Goal: Task Accomplishment & Management: Use online tool/utility

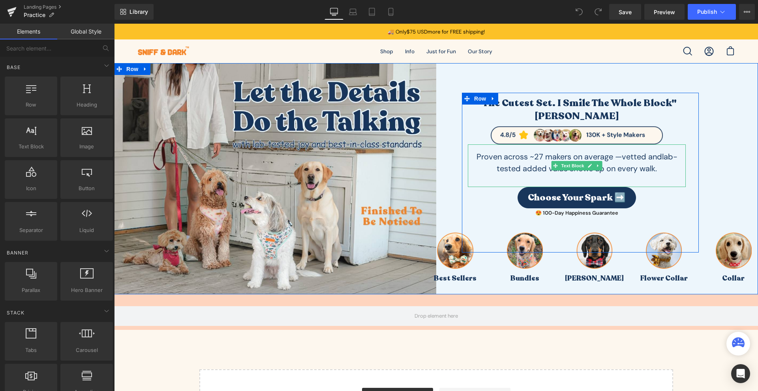
click at [501, 172] on span "lab-tested added value shows up on every walk." at bounding box center [587, 163] width 181 height 22
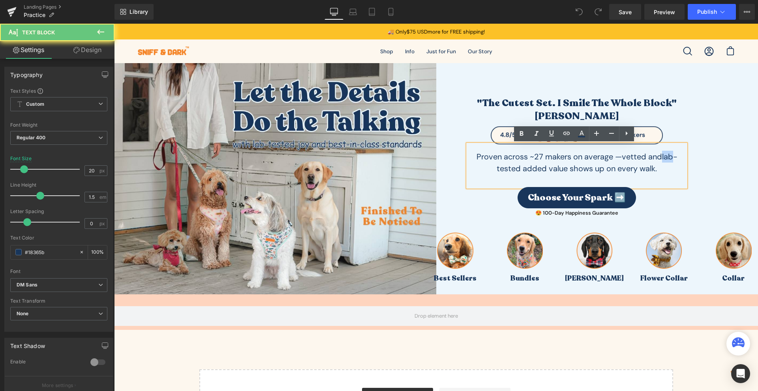
click at [501, 172] on span "lab-tested added value shows up on every walk." at bounding box center [587, 163] width 181 height 22
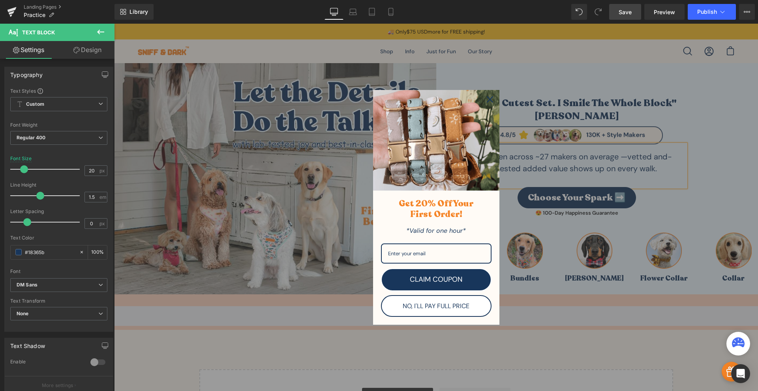
click at [627, 17] on link "Save" at bounding box center [625, 12] width 32 height 16
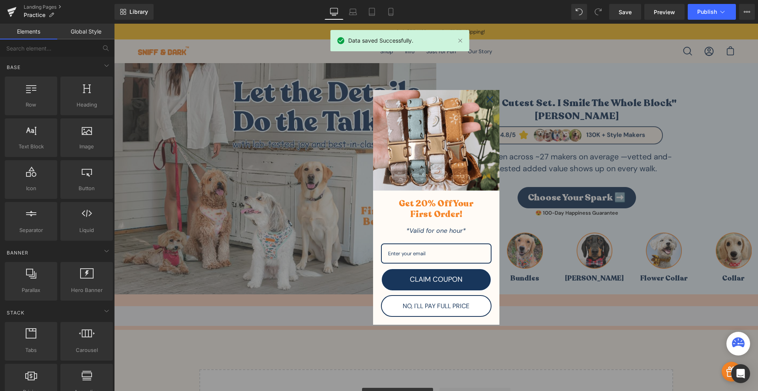
click at [489, 101] on icon "close icon" at bounding box center [490, 99] width 6 height 6
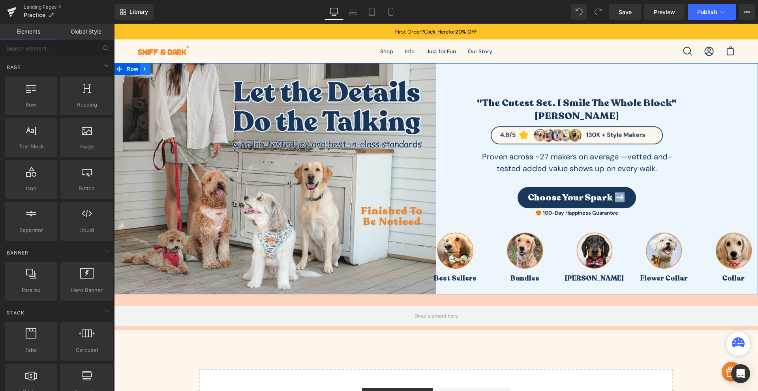
click at [142, 67] on icon at bounding box center [145, 69] width 6 height 6
click at [154, 71] on icon at bounding box center [156, 69] width 6 height 6
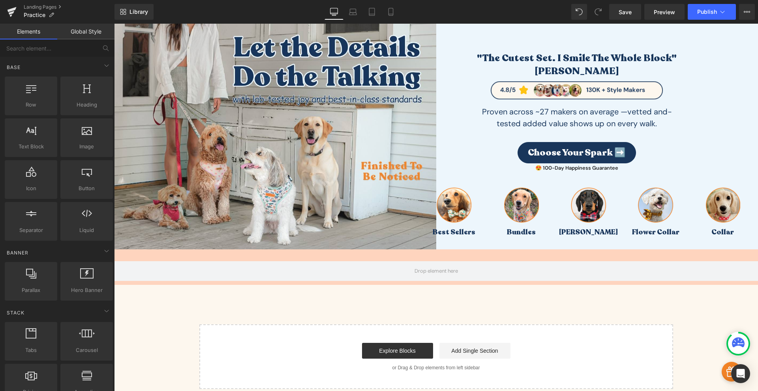
click at [396, 214] on img at bounding box center [275, 133] width 322 height 231
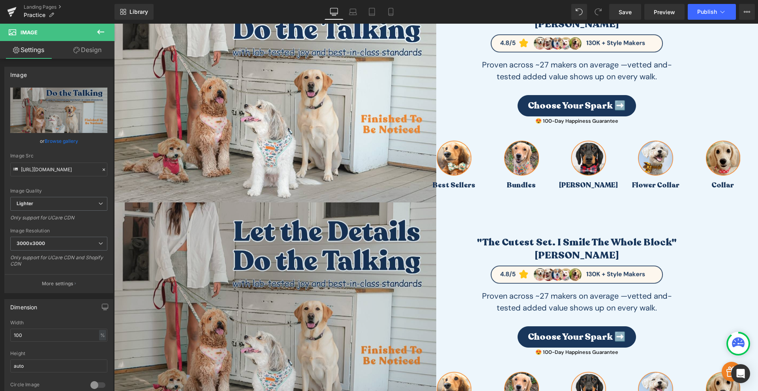
scroll to position [184, 0]
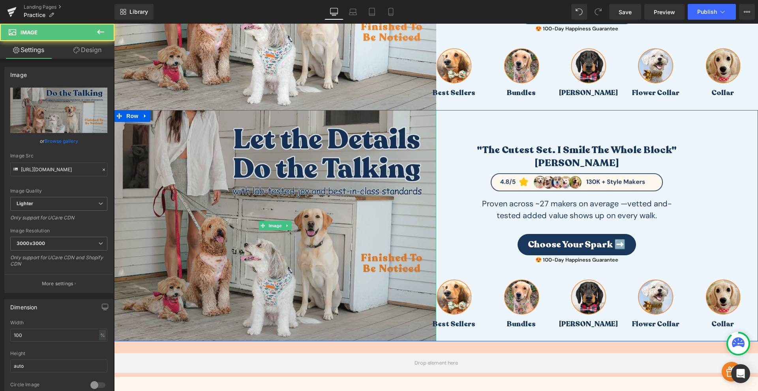
click at [277, 210] on img at bounding box center [275, 225] width 322 height 231
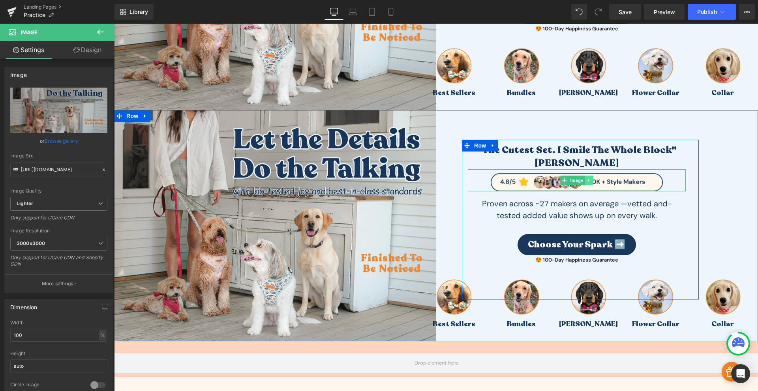
click at [587, 179] on icon at bounding box center [589, 180] width 4 height 5
click at [592, 181] on icon at bounding box center [593, 180] width 4 height 4
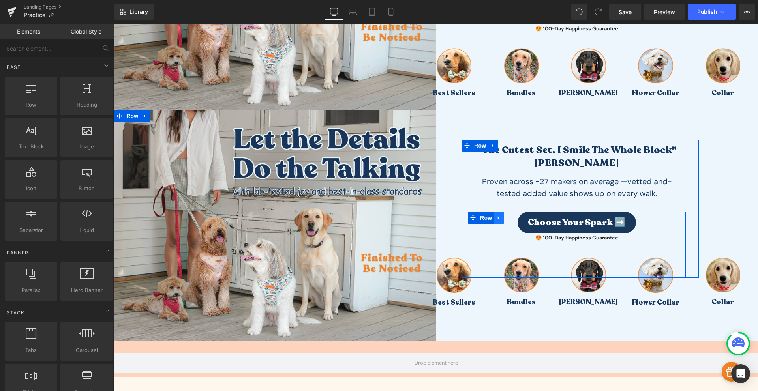
click at [496, 219] on icon at bounding box center [499, 218] width 6 height 6
click at [518, 219] on icon at bounding box center [520, 218] width 6 height 6
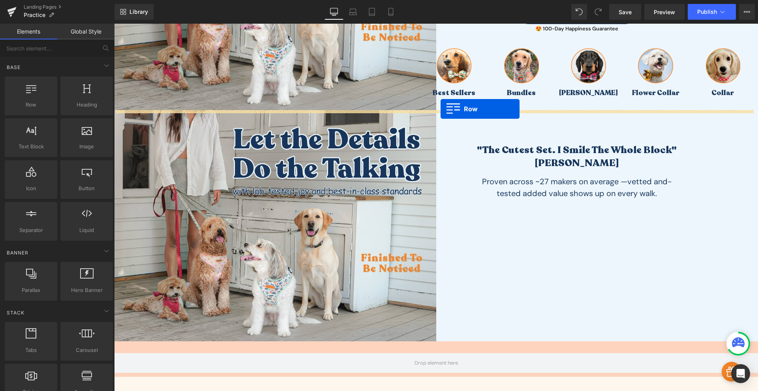
drag, startPoint x: 147, startPoint y: 118, endPoint x: 441, endPoint y: 109, distance: 293.4
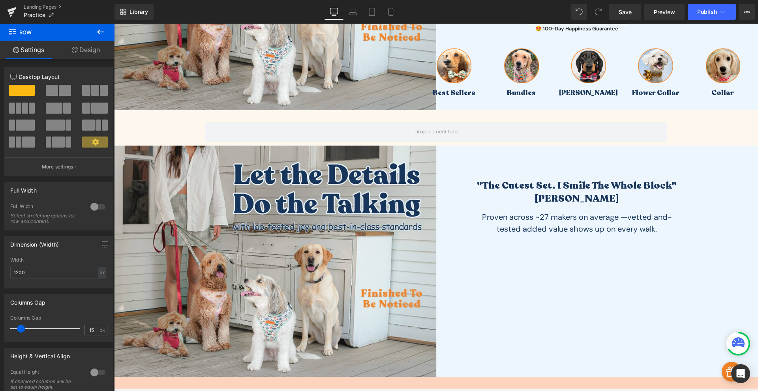
click at [94, 34] on button at bounding box center [101, 32] width 28 height 17
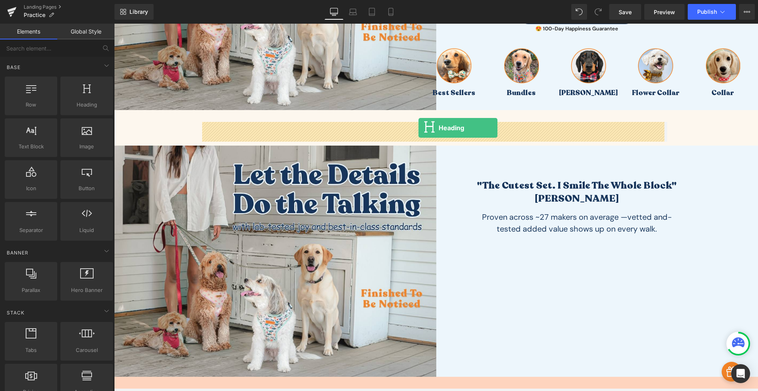
drag, startPoint x: 196, startPoint y: 122, endPoint x: 418, endPoint y: 129, distance: 221.9
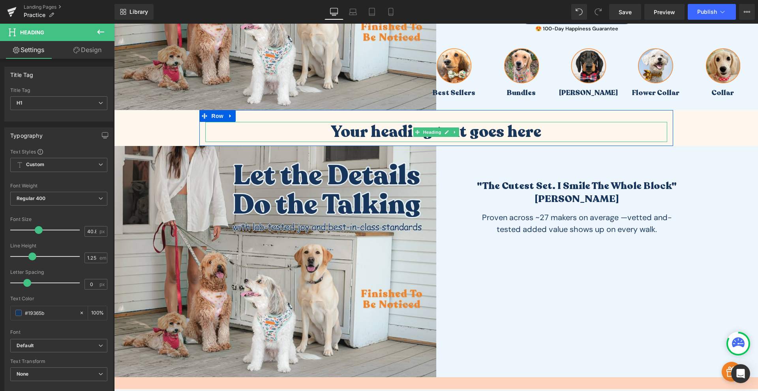
click at [399, 129] on h1 "Your heading text goes here" at bounding box center [436, 132] width 462 height 20
click at [387, 127] on h1 "Your heading text goes here" at bounding box center [436, 132] width 462 height 20
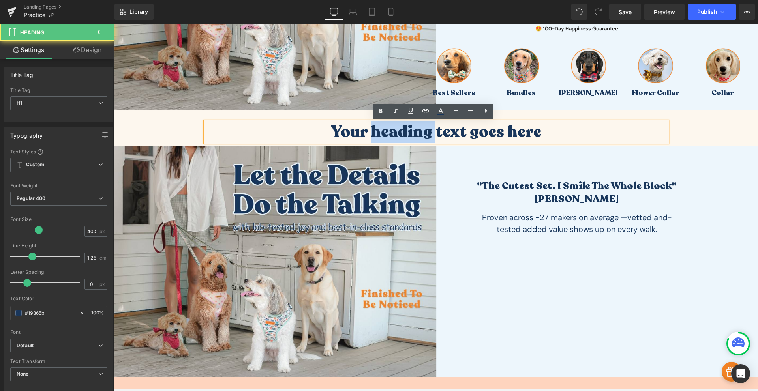
click at [387, 127] on h1 "Your heading text goes here" at bounding box center [436, 132] width 462 height 20
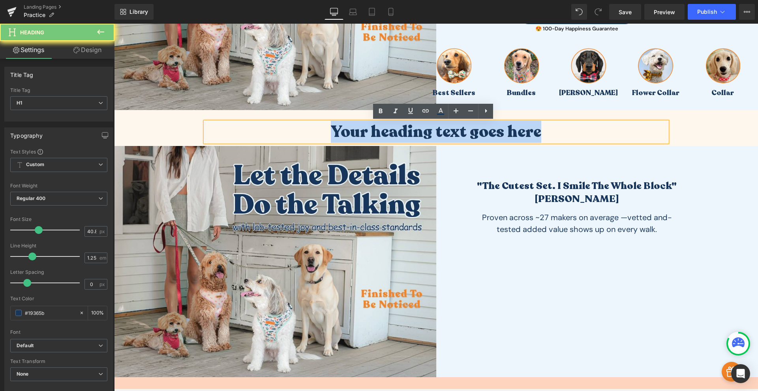
click at [387, 127] on h1 "Your heading text goes here" at bounding box center [436, 132] width 462 height 20
paste div
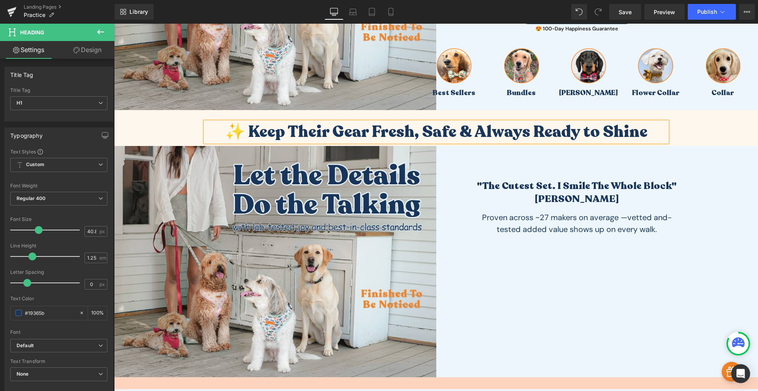
click at [114, 24] on div at bounding box center [114, 24] width 0 height 0
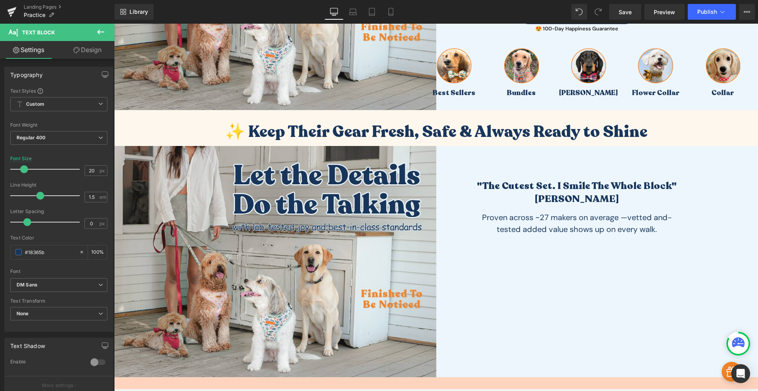
click at [108, 29] on button at bounding box center [101, 32] width 28 height 17
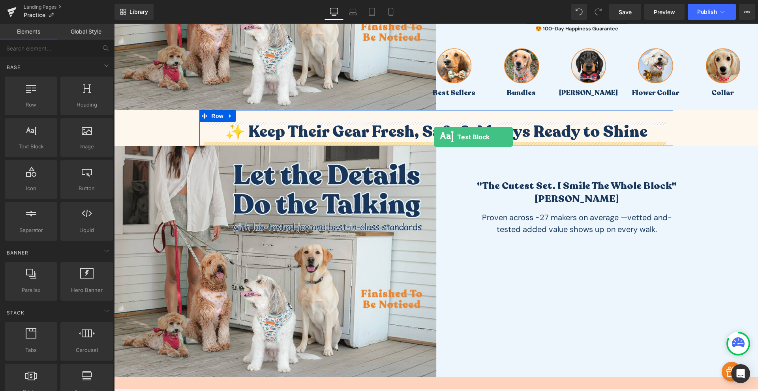
drag, startPoint x: 163, startPoint y: 163, endPoint x: 434, endPoint y: 137, distance: 271.6
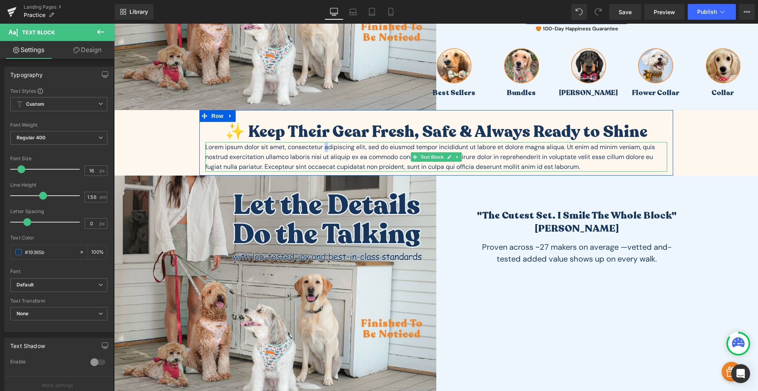
click at [323, 150] on p "Lorem ipsum dolor sit amet, consectetur adipiscing elit, sed do eiusmod tempor …" at bounding box center [436, 157] width 462 height 30
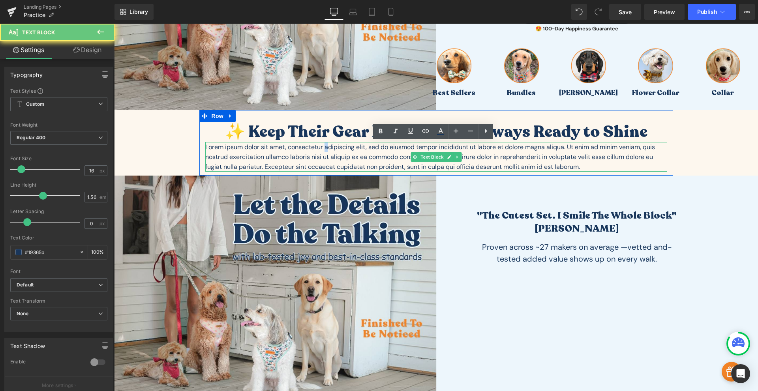
click at [323, 149] on p "Lorem ipsum dolor sit amet, consectetur adipiscing elit, sed do eiusmod tempor …" at bounding box center [436, 157] width 462 height 30
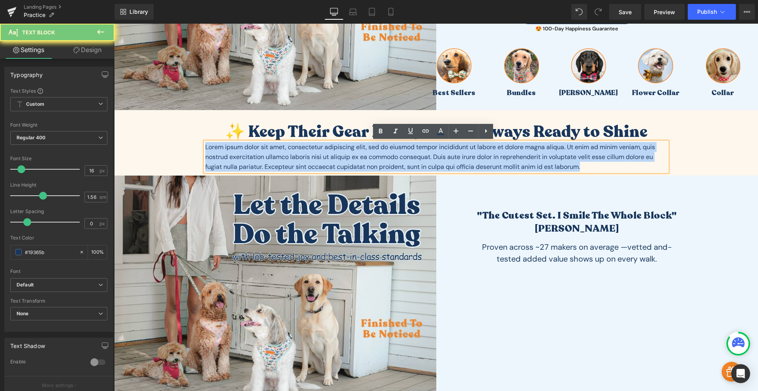
click at [323, 149] on p "Lorem ipsum dolor sit amet, consectetur adipiscing elit, sed do eiusmod tempor …" at bounding box center [436, 157] width 462 height 30
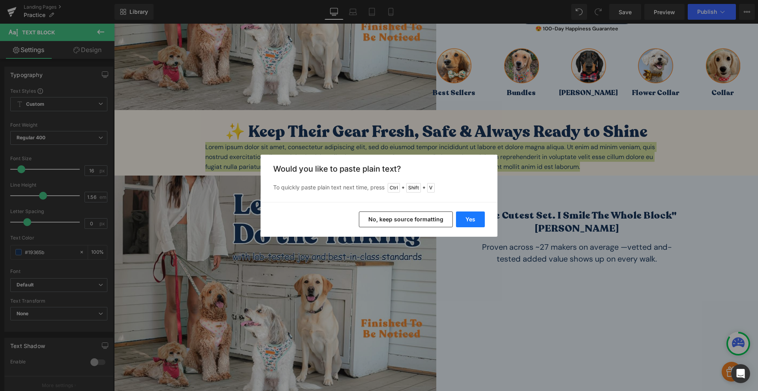
click at [471, 220] on button "Yes" at bounding box center [470, 220] width 29 height 16
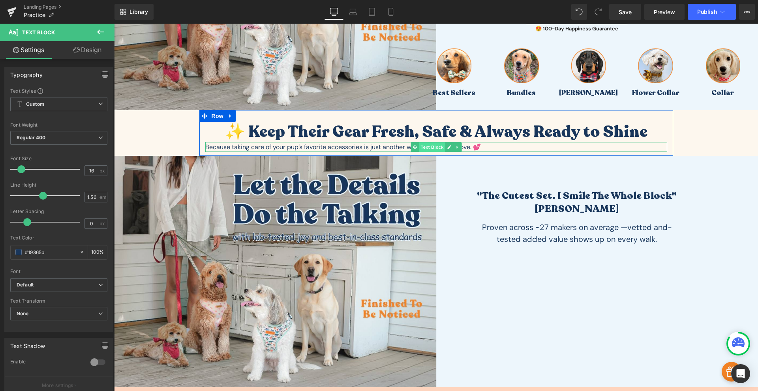
click at [437, 148] on span "Text Block" at bounding box center [432, 146] width 26 height 9
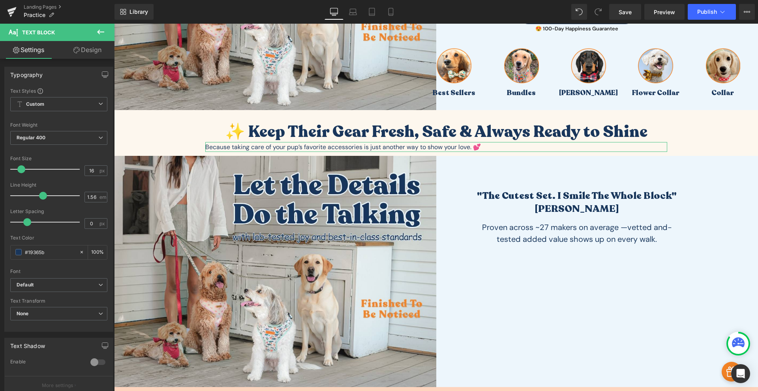
click at [76, 53] on icon at bounding box center [76, 50] width 6 height 6
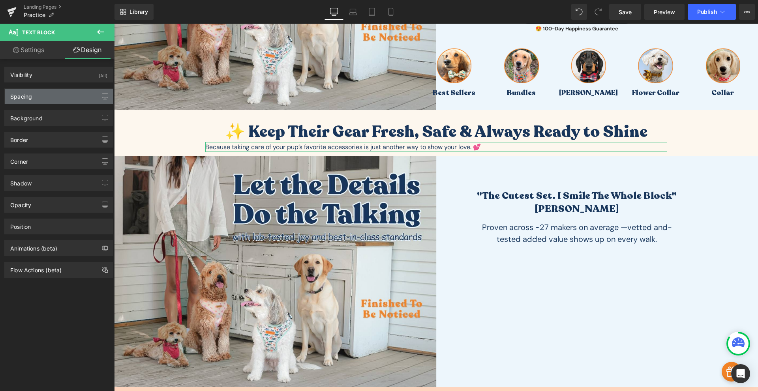
click at [61, 93] on div "Spacing" at bounding box center [59, 96] width 108 height 15
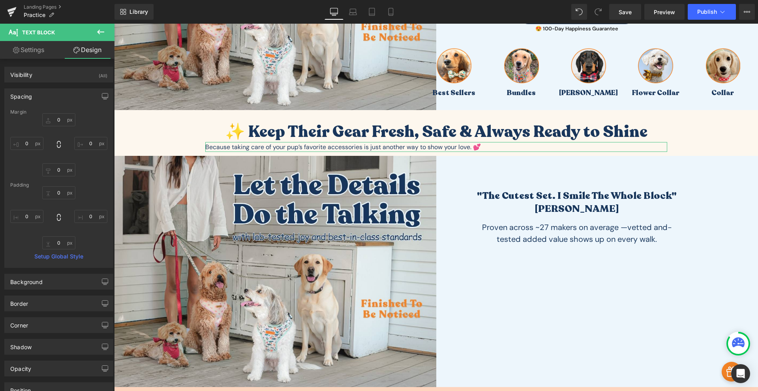
type input "0"
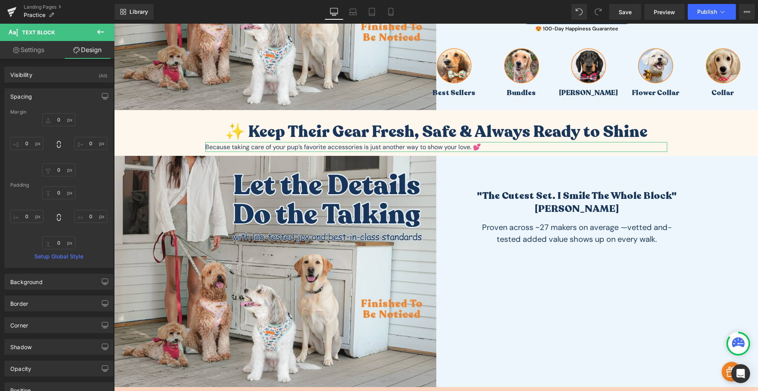
type input "0"
click at [35, 48] on link "Settings" at bounding box center [28, 50] width 57 height 18
type input "100"
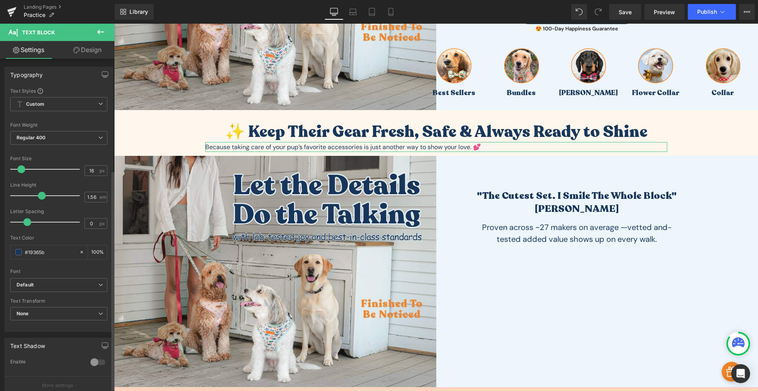
scroll to position [167, 0]
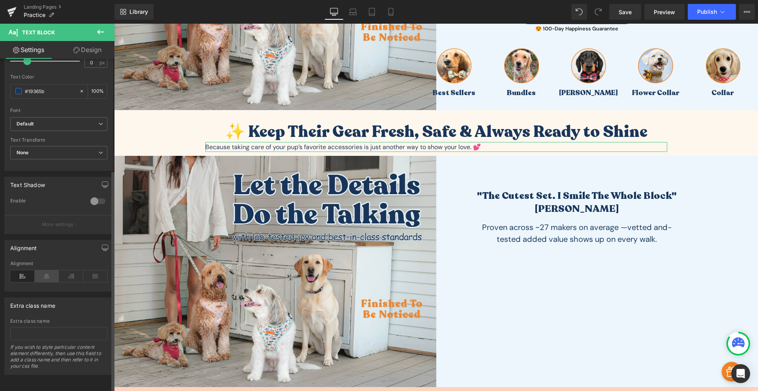
click at [46, 270] on icon at bounding box center [47, 276] width 24 height 12
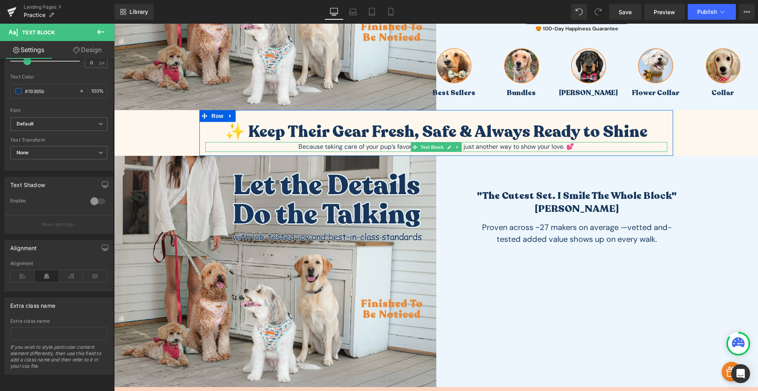
click at [351, 146] on p "Because taking care of your pup’s favorite accessories is just another way to s…" at bounding box center [436, 147] width 462 height 10
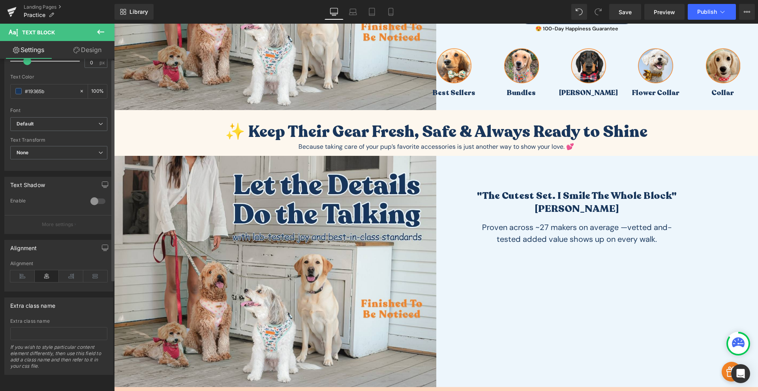
scroll to position [0, 0]
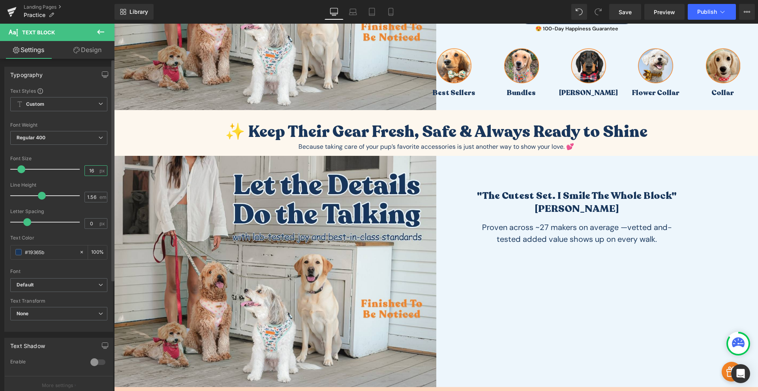
click at [94, 171] on input "16" at bounding box center [92, 171] width 14 height 10
type input "22"
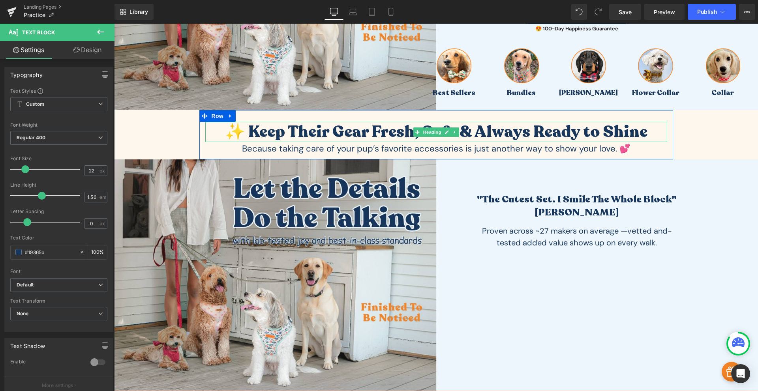
click at [247, 128] on h1 "✨ Keep Their Gear Fresh, Safe & Always Ready to Shine" at bounding box center [436, 132] width 462 height 20
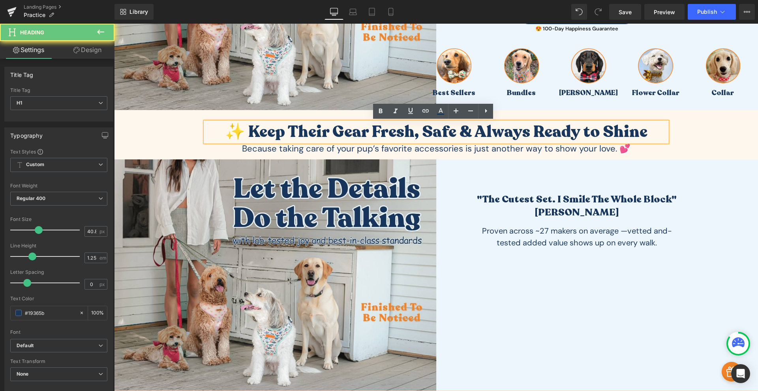
click at [248, 128] on h1 "✨ Keep Their Gear Fresh, Safe & Always Ready to Shine" at bounding box center [436, 132] width 462 height 20
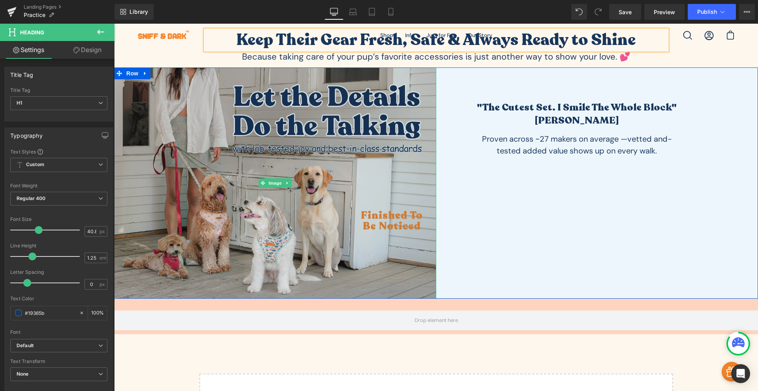
scroll to position [92, 0]
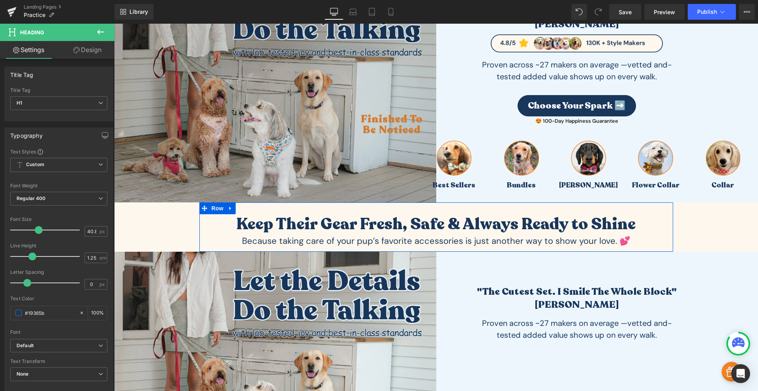
drag, startPoint x: 216, startPoint y: 209, endPoint x: 116, endPoint y: 126, distance: 130.6
click at [216, 210] on span "Row" at bounding box center [218, 208] width 16 height 12
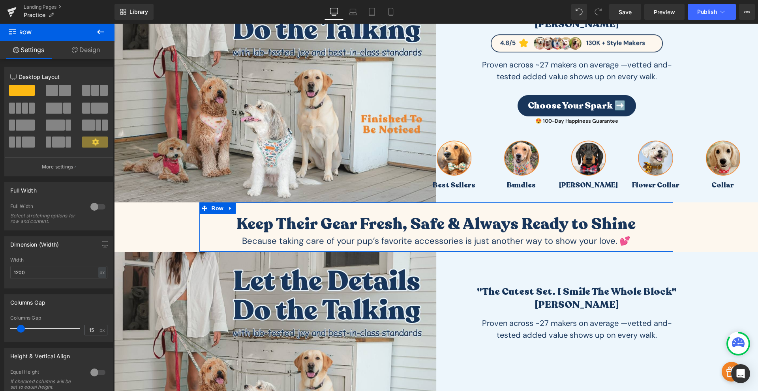
drag, startPoint x: 88, startPoint y: 52, endPoint x: 58, endPoint y: 83, distance: 43.8
click at [88, 52] on link "Design" at bounding box center [85, 50] width 57 height 18
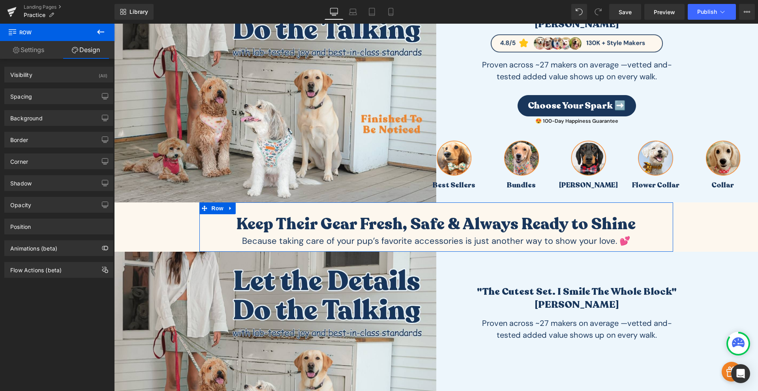
type input "0"
type input "30"
type input "0"
type input "10"
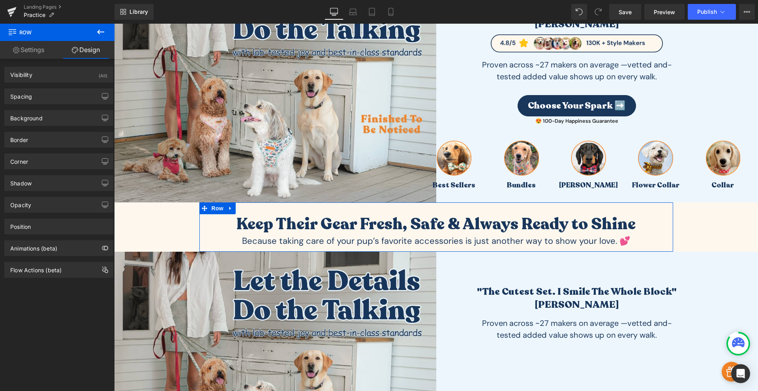
type input "0"
click at [43, 94] on div "Spacing" at bounding box center [59, 96] width 108 height 15
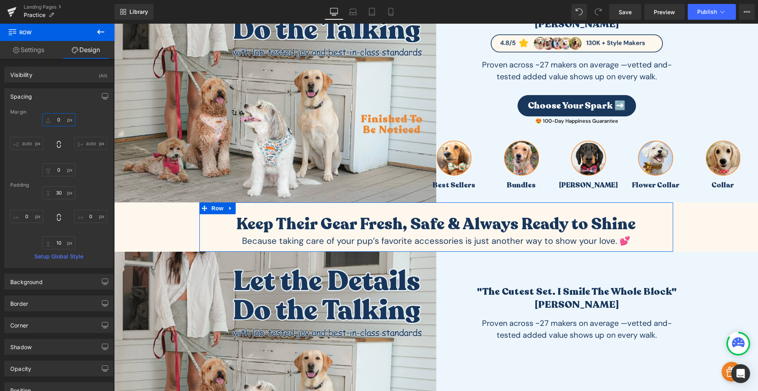
click at [57, 124] on input "0" at bounding box center [58, 119] width 33 height 13
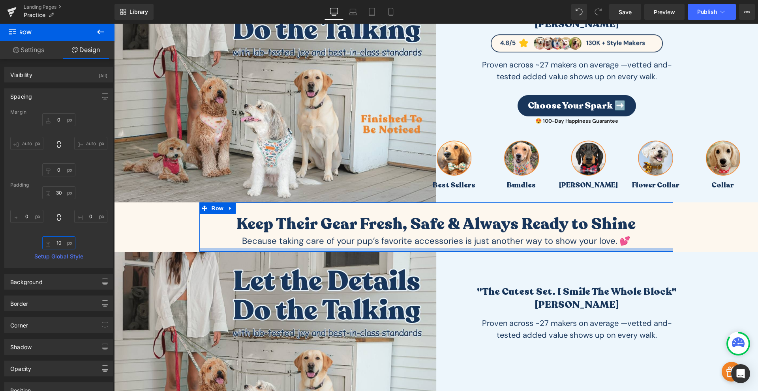
click at [56, 243] on input "10" at bounding box center [58, 242] width 33 height 13
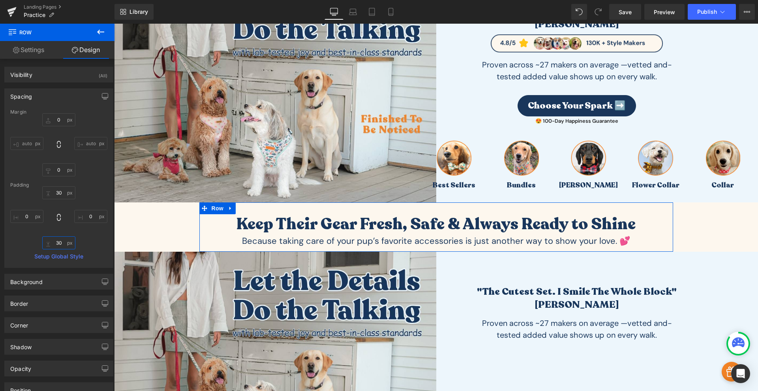
type input "30"
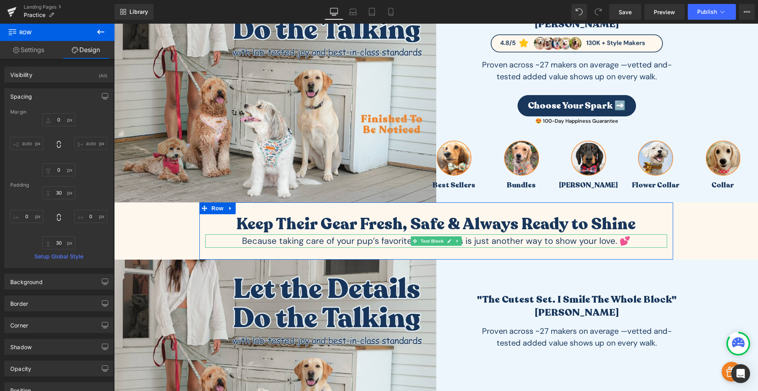
click at [356, 242] on p "Because taking care of your pup’s favorite accessories is just another way to s…" at bounding box center [436, 240] width 462 height 13
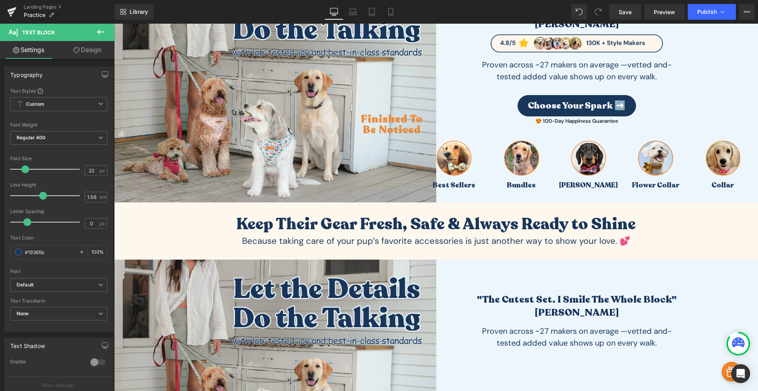
click at [93, 50] on link "Design" at bounding box center [87, 50] width 57 height 18
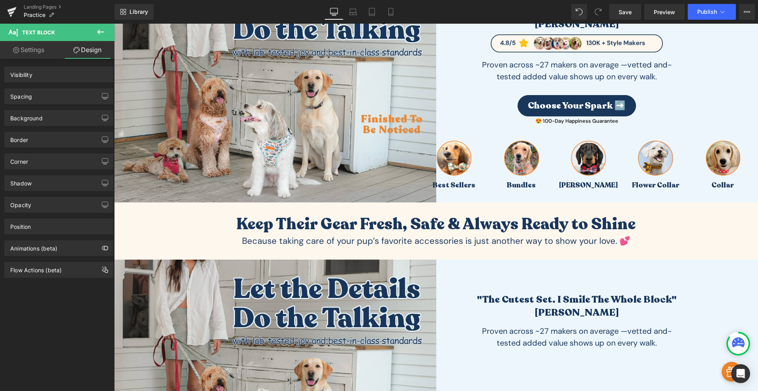
click at [45, 96] on div "Spacing" at bounding box center [59, 96] width 108 height 15
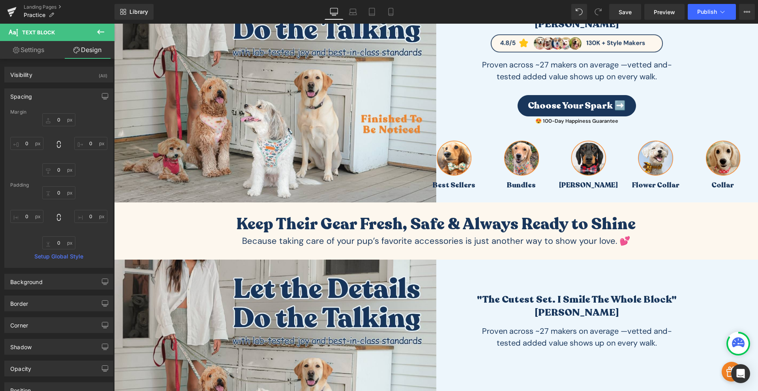
type input "0"
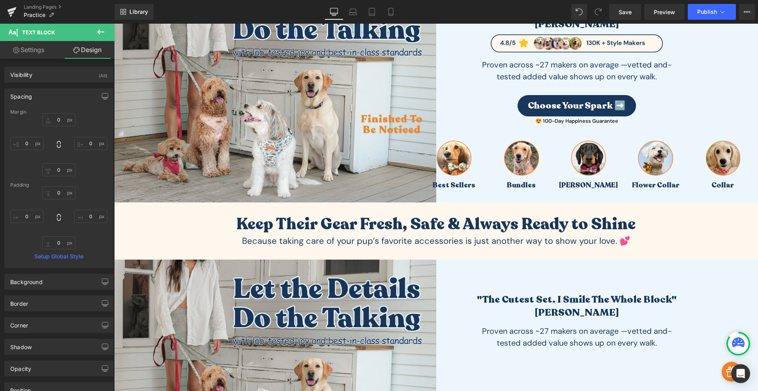
type input "0"
click at [54, 249] on input "0" at bounding box center [58, 242] width 33 height 13
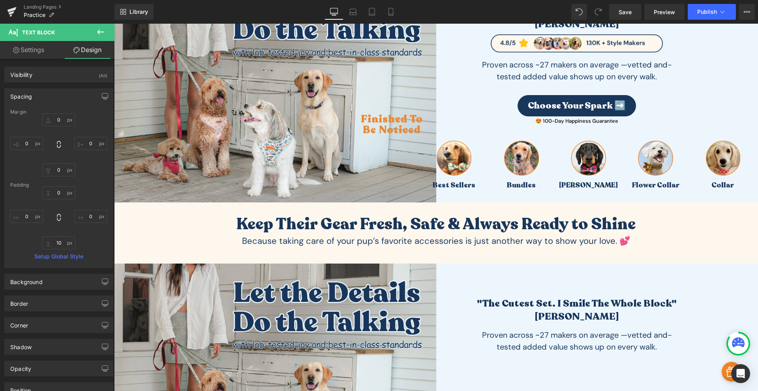
type input "1"
type input "0"
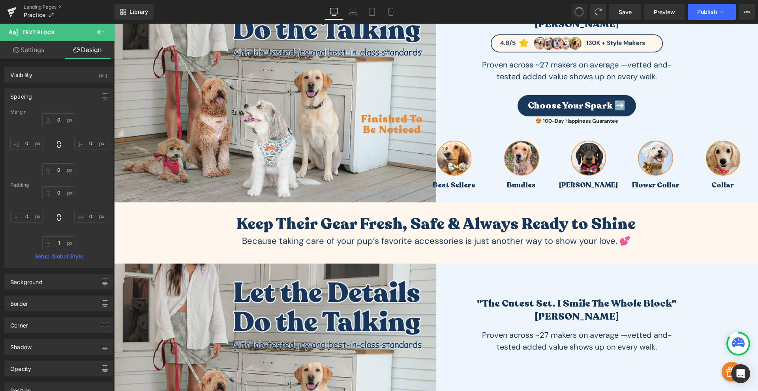
type input "0"
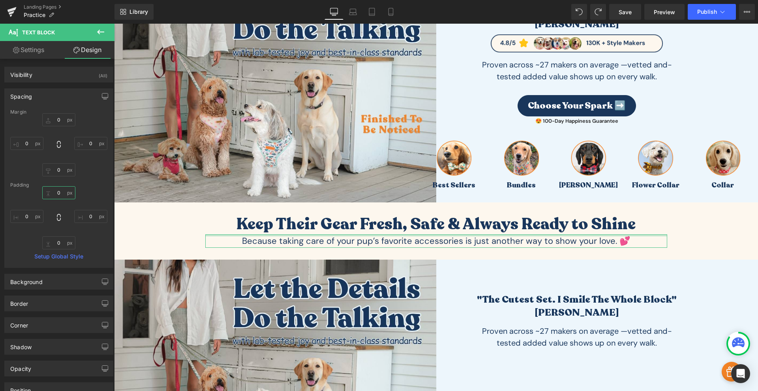
click at [54, 191] on input "0" at bounding box center [58, 192] width 33 height 13
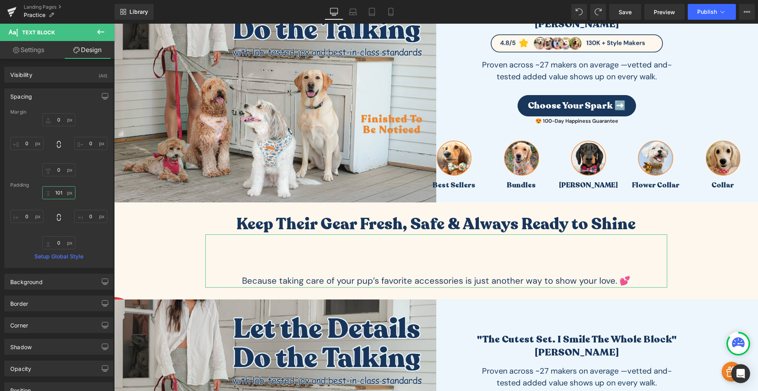
click at [55, 195] on input "101" at bounding box center [58, 192] width 33 height 13
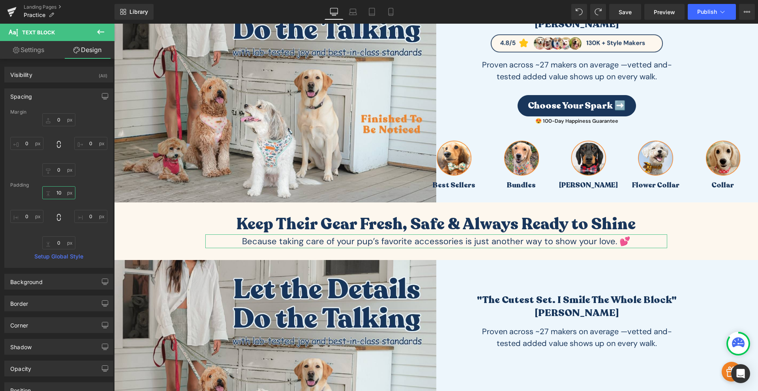
type input "10"
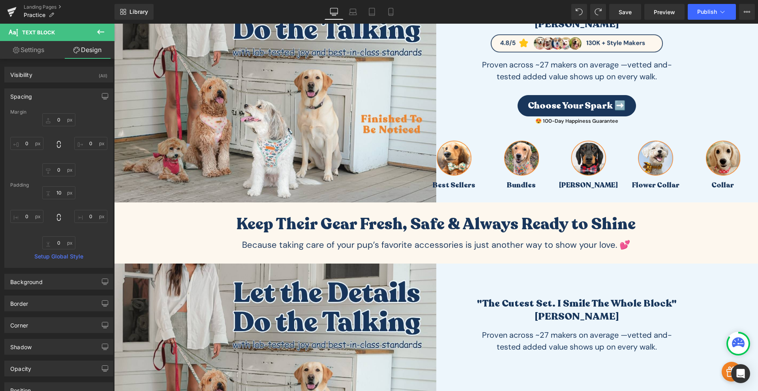
scroll to position [184, 0]
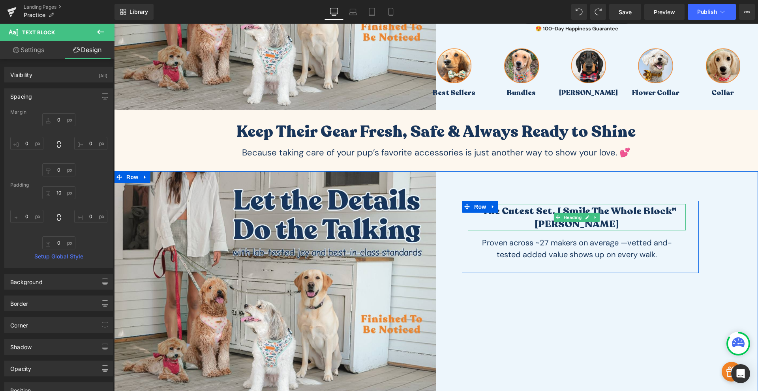
drag, startPoint x: 572, startPoint y: 218, endPoint x: 535, endPoint y: 212, distance: 37.2
click at [572, 218] on span "Heading" at bounding box center [572, 217] width 21 height 9
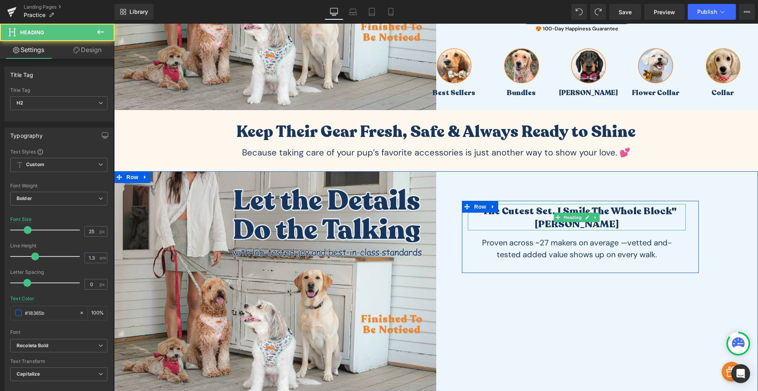
click at [535, 211] on h2 ""The cutest set. I smile the whole block" [PERSON_NAME]" at bounding box center [577, 218] width 218 height 26
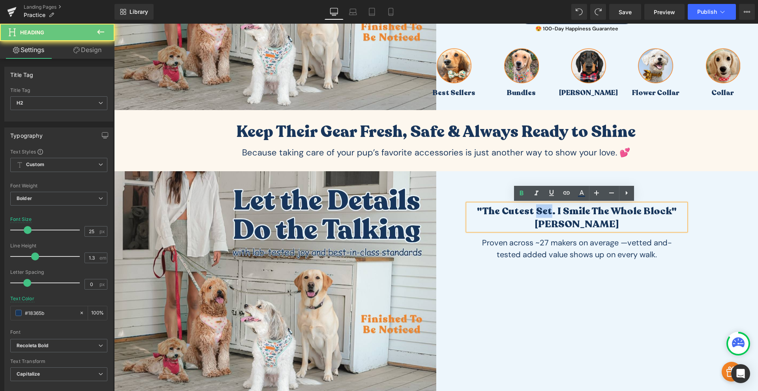
click at [535, 211] on h2 ""The cutest set. I smile the whole block" [PERSON_NAME]" at bounding box center [577, 218] width 218 height 26
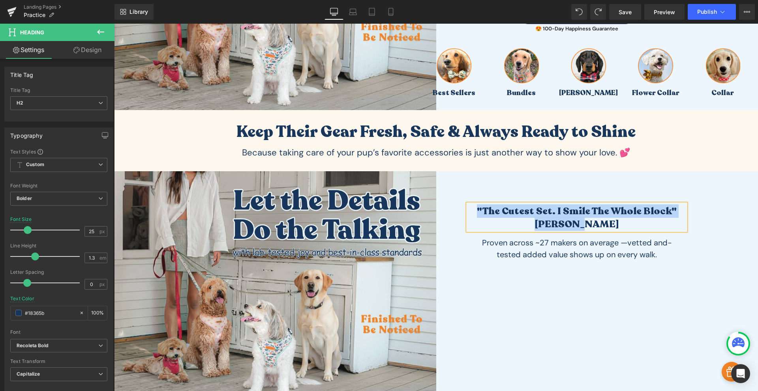
paste div
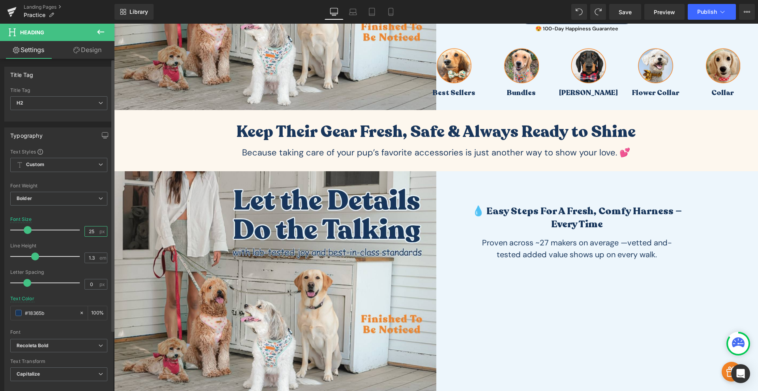
click at [86, 230] on input "25" at bounding box center [92, 232] width 14 height 10
type input "30"
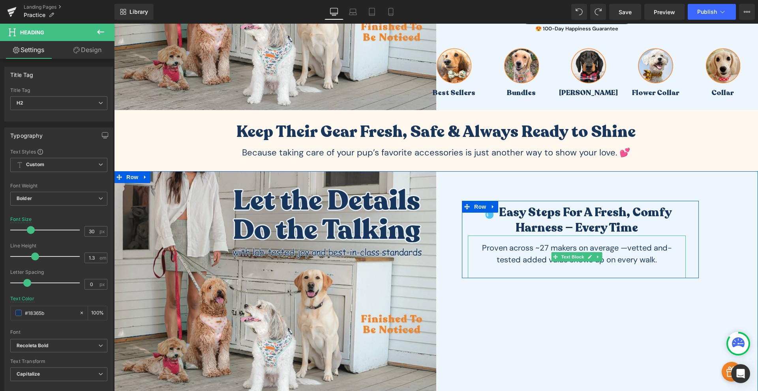
click at [536, 253] on span "Proven across ~27 makers on average —" at bounding box center [554, 248] width 145 height 10
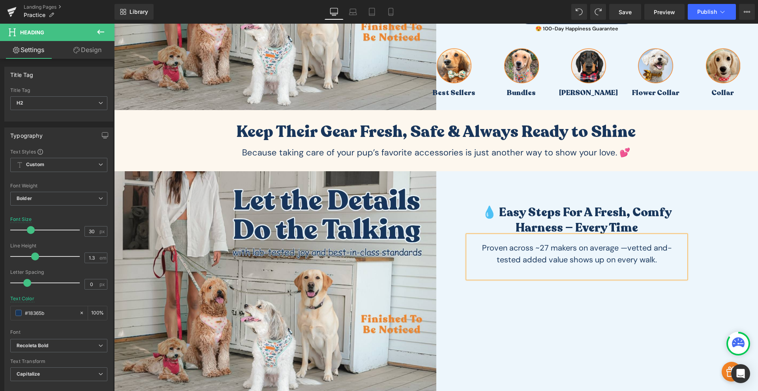
click at [536, 253] on span "Proven across ~27 makers on average —" at bounding box center [554, 248] width 145 height 10
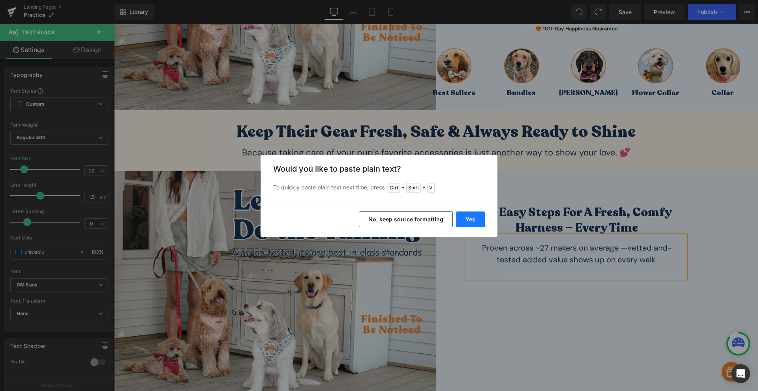
click at [470, 225] on button "Yes" at bounding box center [470, 220] width 29 height 16
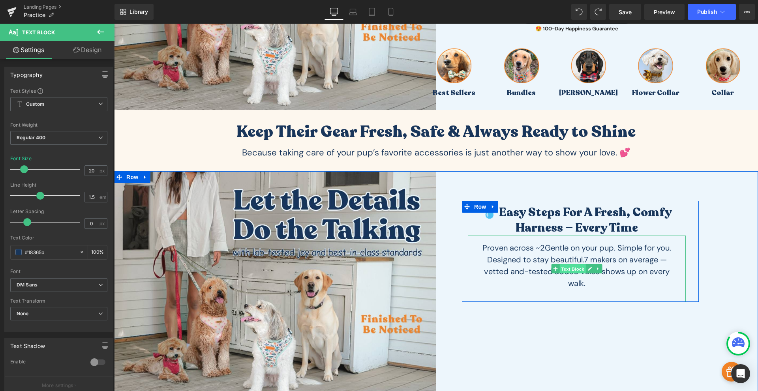
click at [572, 266] on span "Text Block" at bounding box center [572, 268] width 26 height 9
click at [572, 265] on span "Text Block" at bounding box center [572, 268] width 26 height 9
click at [542, 256] on span "Proven across ~2Gentle on your pup. Simple for you. Designed to stay beautiful.…" at bounding box center [576, 254] width 189 height 22
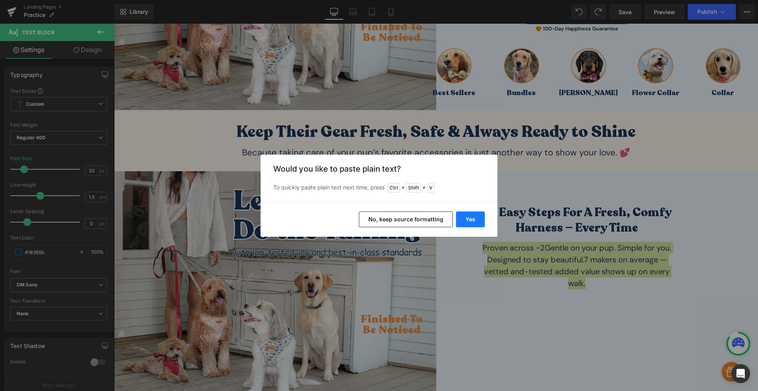
click at [466, 218] on button "Yes" at bounding box center [470, 220] width 29 height 16
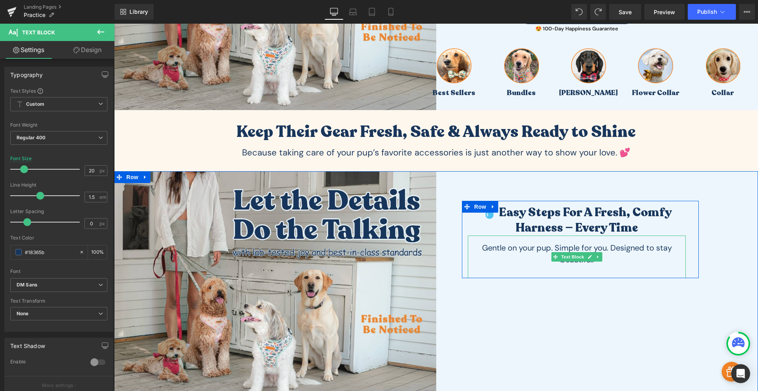
click at [540, 249] on p "Gentle on your pup. Simple for you. Designed to stay beautiful." at bounding box center [577, 254] width 202 height 24
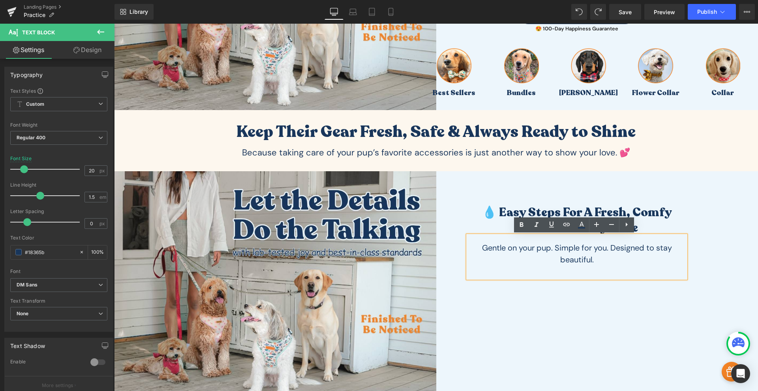
scroll to position [276, 0]
